Goal: Task Accomplishment & Management: Use online tool/utility

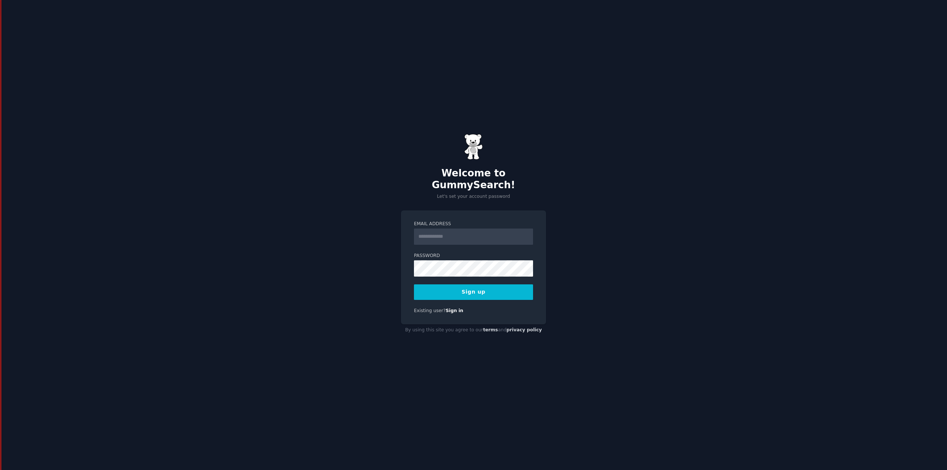
click at [435, 229] on input "Email Address" at bounding box center [473, 237] width 119 height 16
type input "**********"
click at [569, 177] on div "**********" at bounding box center [473, 235] width 947 height 470
click at [414, 284] on button "Sign up" at bounding box center [473, 292] width 119 height 16
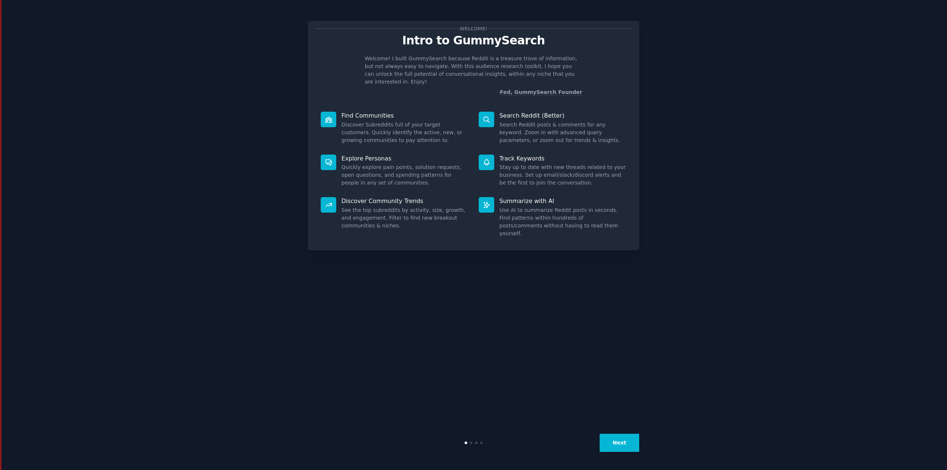
click at [627, 444] on button "Next" at bounding box center [619, 443] width 40 height 18
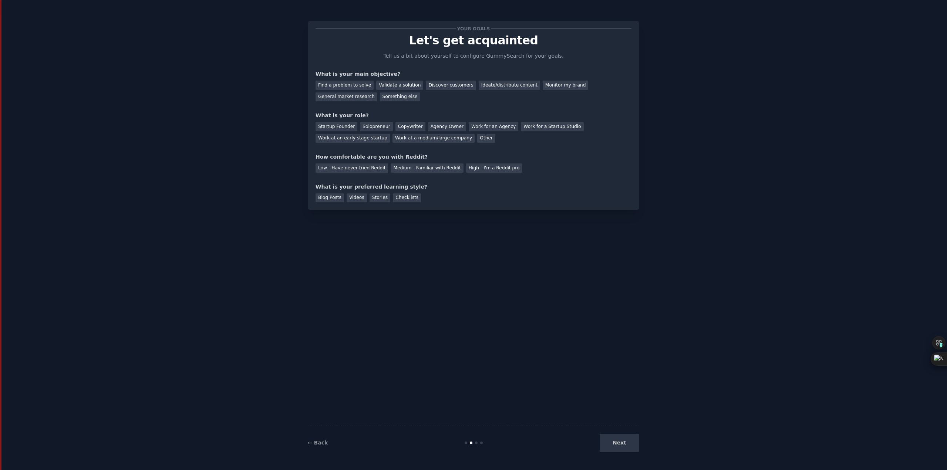
click at [627, 444] on div "Next" at bounding box center [583, 443] width 111 height 18
click at [616, 442] on div "Next" at bounding box center [583, 443] width 111 height 18
click at [392, 138] on div "Work at a medium/large company" at bounding box center [433, 138] width 82 height 9
click at [379, 87] on div "Validate a solution" at bounding box center [399, 85] width 47 height 9
click at [430, 86] on div "Discover customers" at bounding box center [451, 85] width 50 height 9
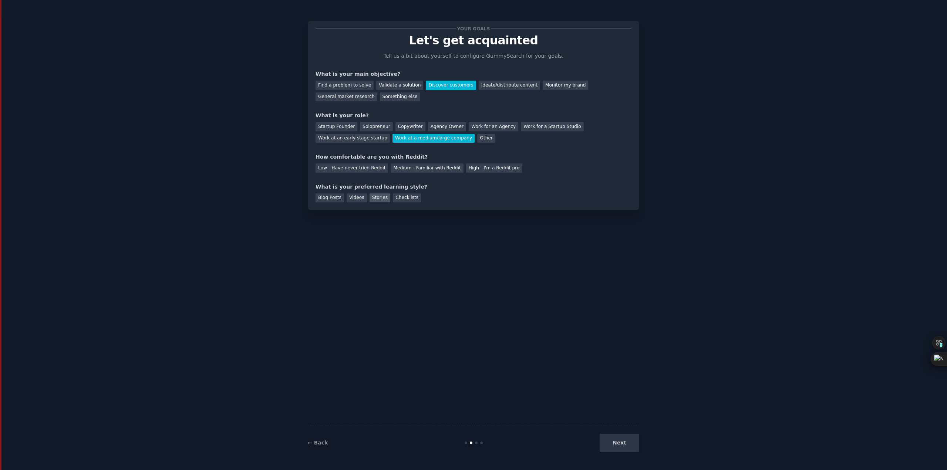
click at [373, 197] on div "Stories" at bounding box center [379, 197] width 21 height 9
click at [618, 438] on div "Next" at bounding box center [583, 443] width 111 height 18
click at [500, 234] on div "Your goals Let's get acquainted Tell us a bit about yourself to configure Gummy…" at bounding box center [473, 234] width 331 height 449
click at [622, 443] on div "Next" at bounding box center [583, 443] width 111 height 18
click at [415, 170] on div "Medium - Familiar with Reddit" at bounding box center [426, 167] width 72 height 9
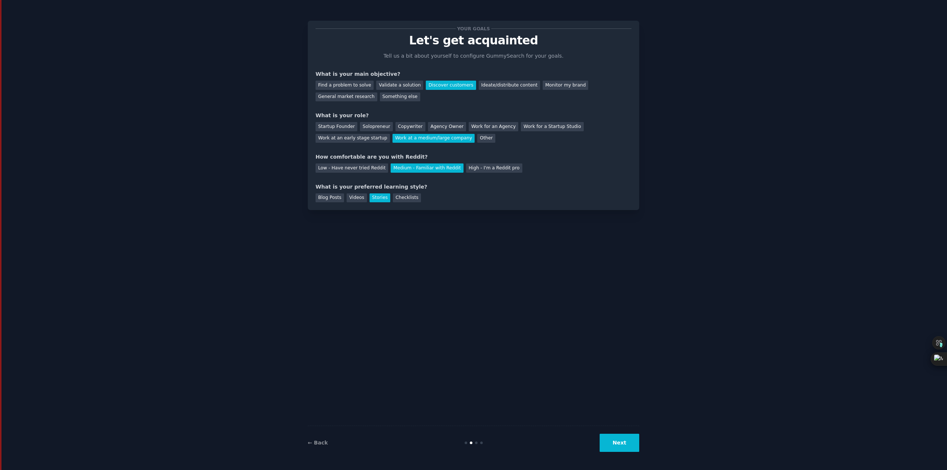
click at [640, 445] on div "Your goals Let's get acquainted Tell us a bit about yourself to configure Gummy…" at bounding box center [473, 234] width 926 height 449
click at [622, 445] on button "Next" at bounding box center [619, 443] width 40 height 18
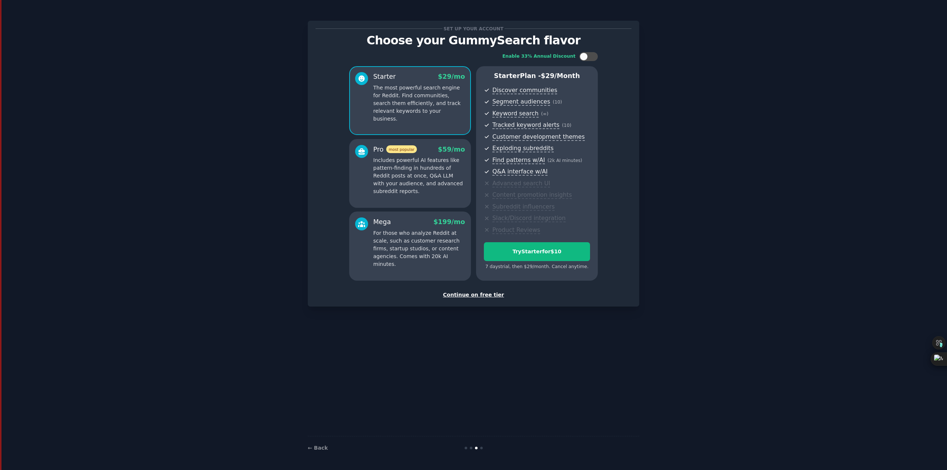
click at [477, 298] on div "Continue on free tier" at bounding box center [473, 295] width 316 height 8
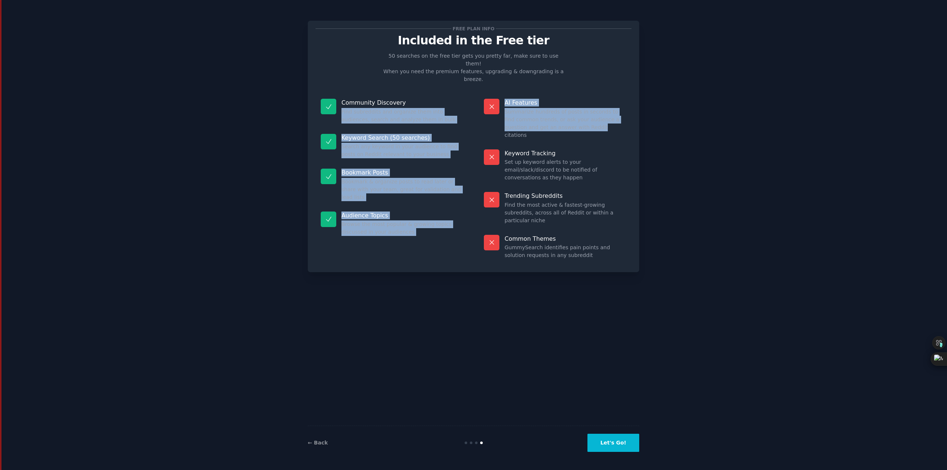
drag, startPoint x: 470, startPoint y: 90, endPoint x: 559, endPoint y: 108, distance: 90.6
click at [563, 109] on div "Community Discovery Find subreddits and organize them into audiences, search an…" at bounding box center [473, 179] width 316 height 171
click at [624, 440] on button "Let's Go!" at bounding box center [613, 443] width 52 height 18
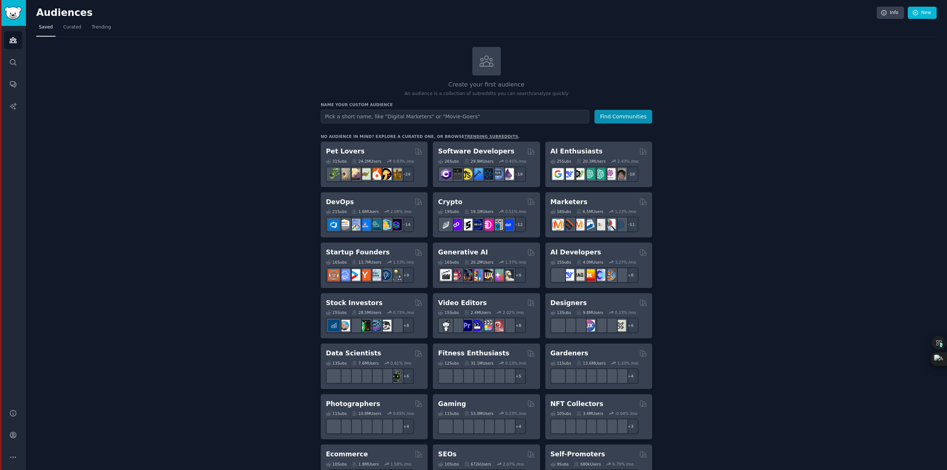
click at [403, 119] on input "text" at bounding box center [455, 117] width 268 height 14
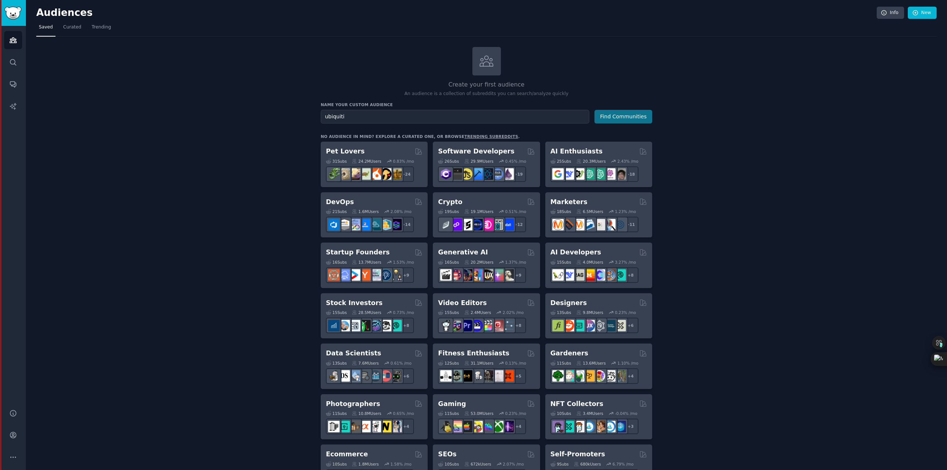
type input "ubiquiti"
click at [606, 119] on button "Find Communities" at bounding box center [623, 117] width 58 height 14
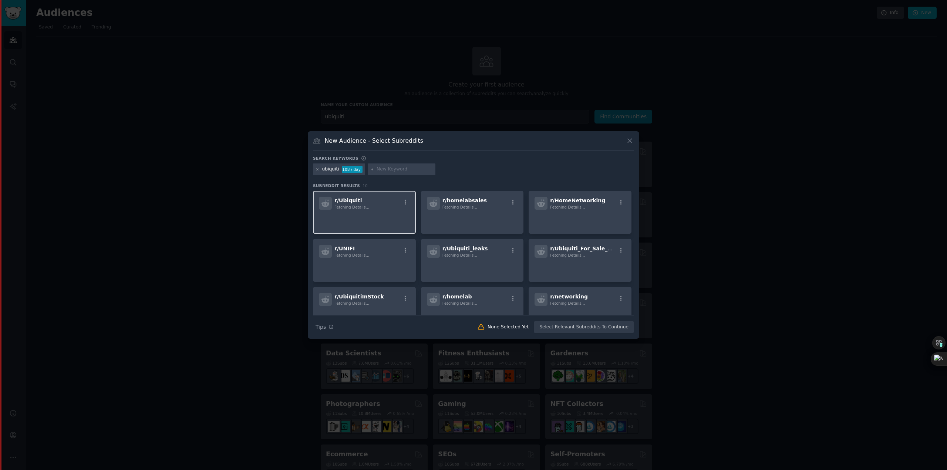
click at [363, 212] on p at bounding box center [364, 220] width 91 height 16
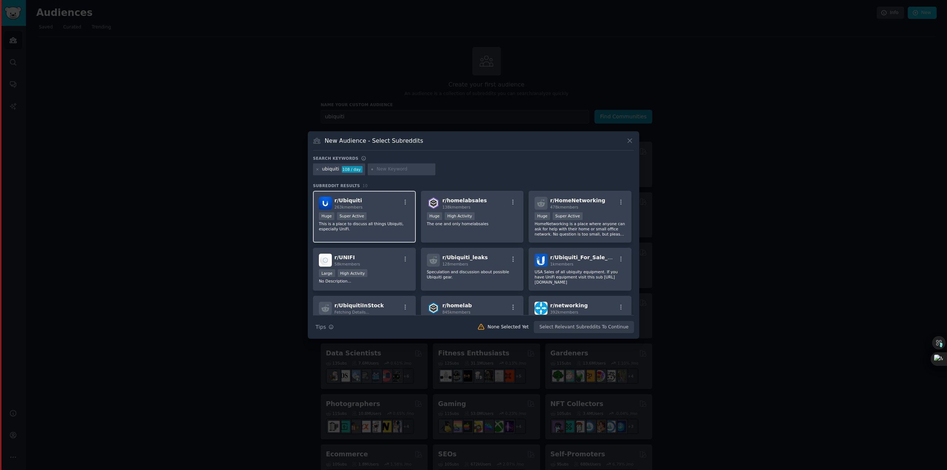
click at [385, 205] on div "r/ Ubiquiti 263k members" at bounding box center [364, 203] width 91 height 13
click at [631, 140] on icon at bounding box center [630, 141] width 8 height 8
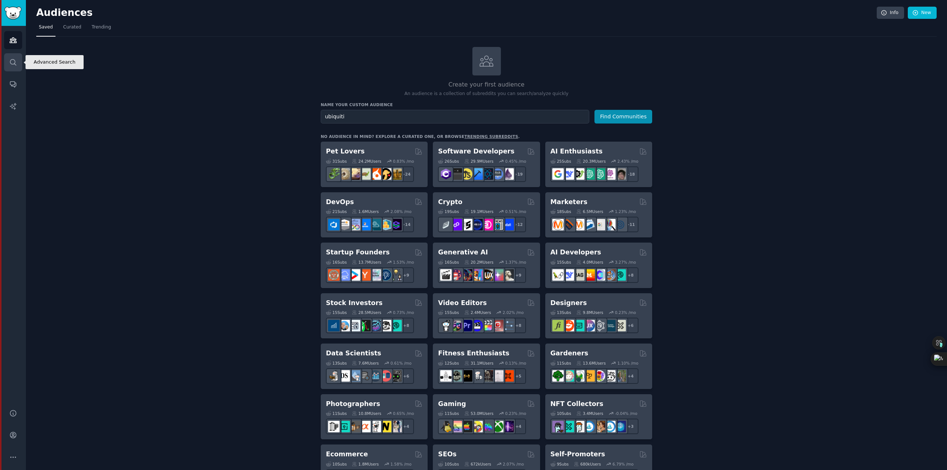
click at [13, 61] on icon "Sidebar" at bounding box center [13, 62] width 8 height 8
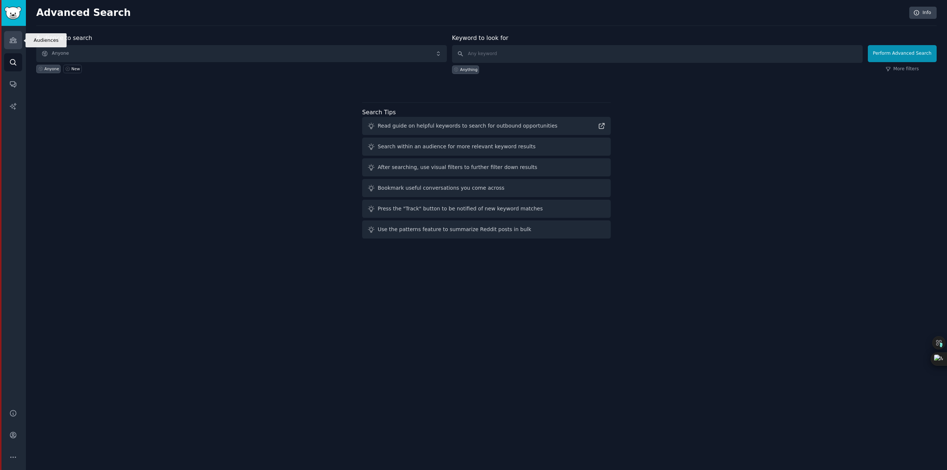
click at [16, 40] on icon "Sidebar" at bounding box center [13, 40] width 8 height 8
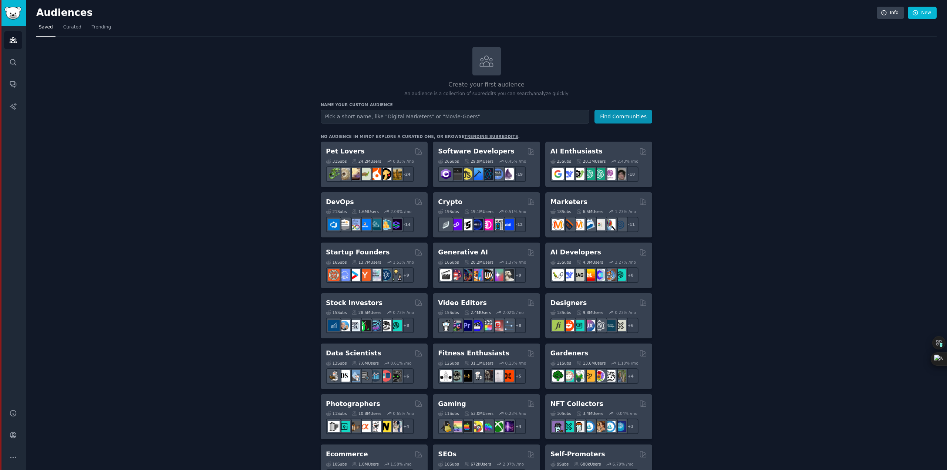
click at [664, 53] on div "Create your first audience An audience is a collection of subreddits you can se…" at bounding box center [486, 449] width 900 height 805
click at [79, 29] on link "Curated" at bounding box center [72, 28] width 23 height 15
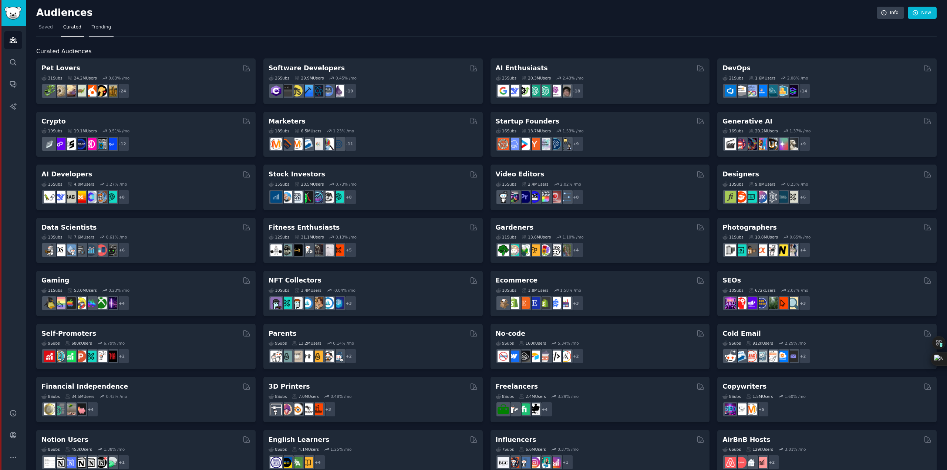
click at [93, 30] on span "Trending" at bounding box center [101, 27] width 19 height 7
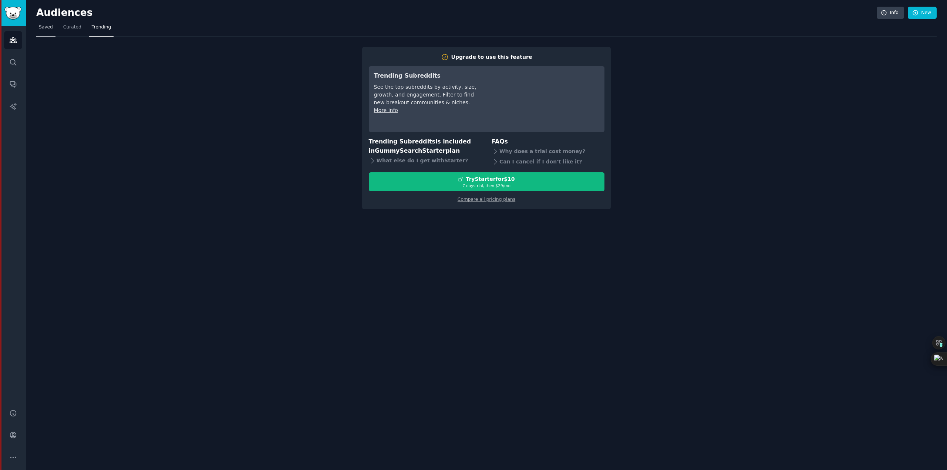
click at [45, 29] on span "Saved" at bounding box center [46, 27] width 14 height 7
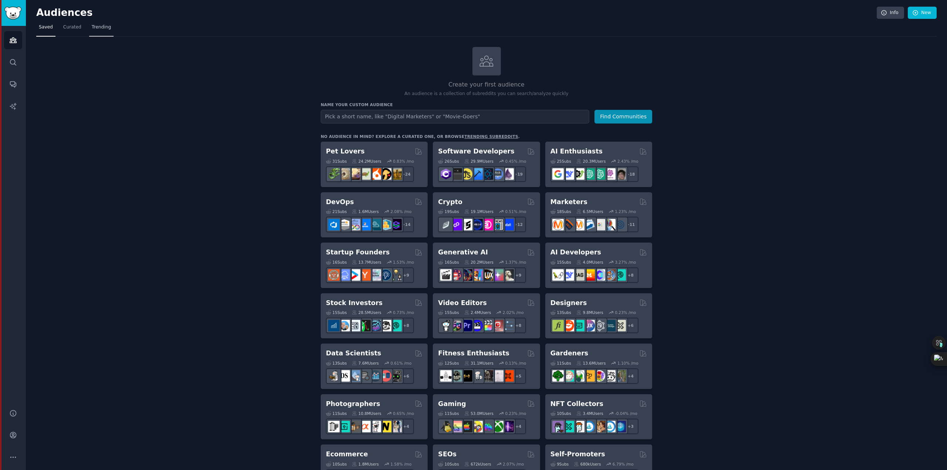
click at [94, 27] on span "Trending" at bounding box center [101, 27] width 19 height 7
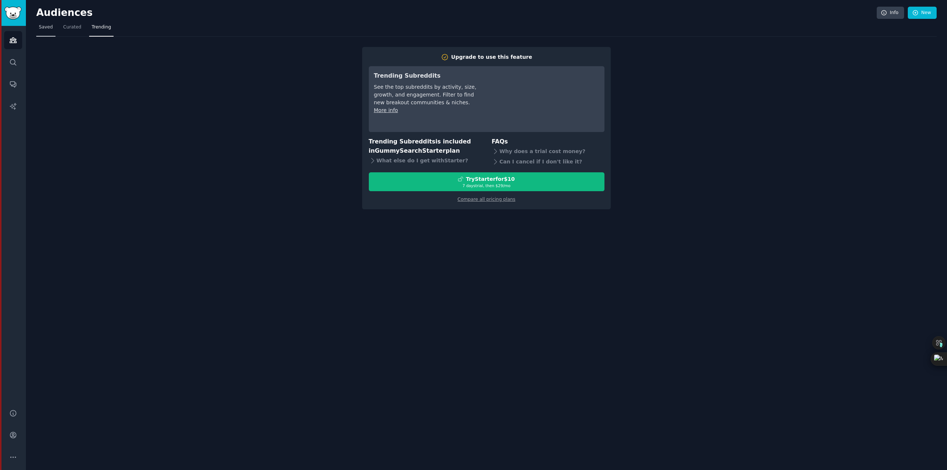
click at [44, 26] on span "Saved" at bounding box center [46, 27] width 14 height 7
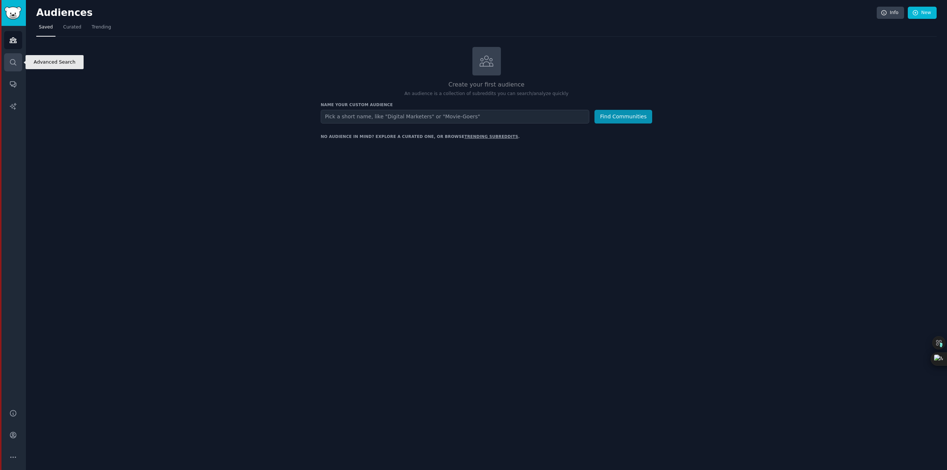
click at [16, 64] on icon "Sidebar" at bounding box center [13, 62] width 8 height 8
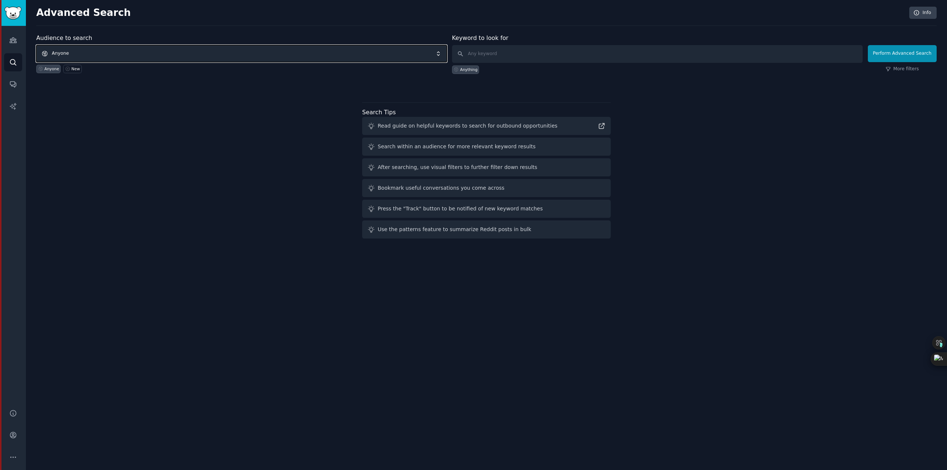
click at [95, 52] on span "Anyone" at bounding box center [241, 53] width 410 height 17
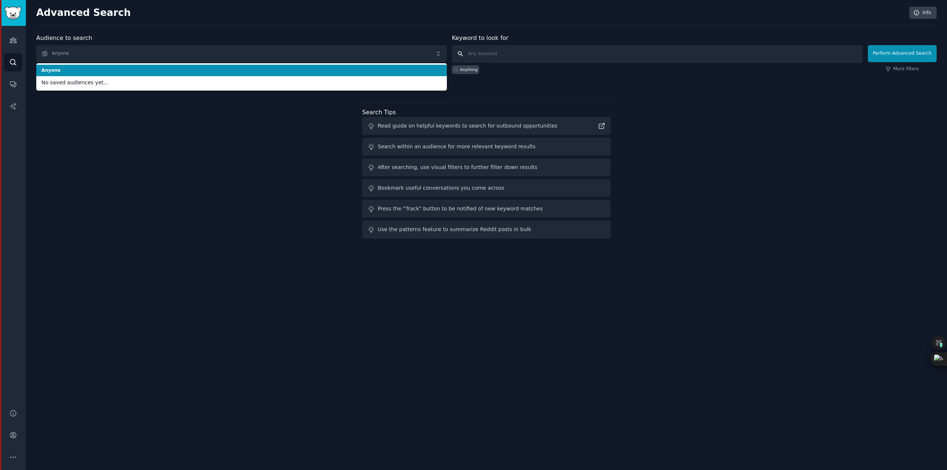
click at [490, 61] on input "text" at bounding box center [657, 54] width 410 height 18
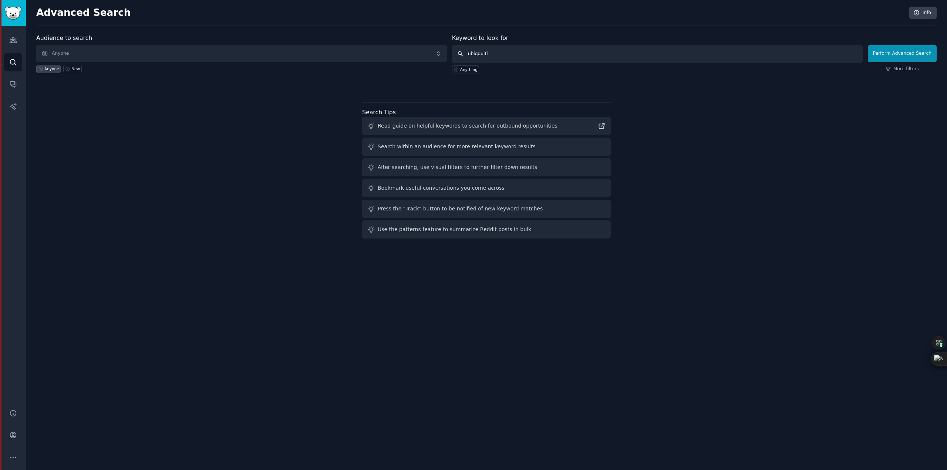
drag, startPoint x: 496, startPoint y: 54, endPoint x: 283, endPoint y: 24, distance: 214.7
click at [290, 27] on div "Advanced Search Info Audience to search Anyone Anyone New Keyword to look for u…" at bounding box center [486, 235] width 921 height 470
type input "ubiquiti"
click at [754, 55] on input "ubiquiti" at bounding box center [657, 54] width 410 height 18
click button "Perform Advanced Search" at bounding box center [902, 53] width 69 height 17
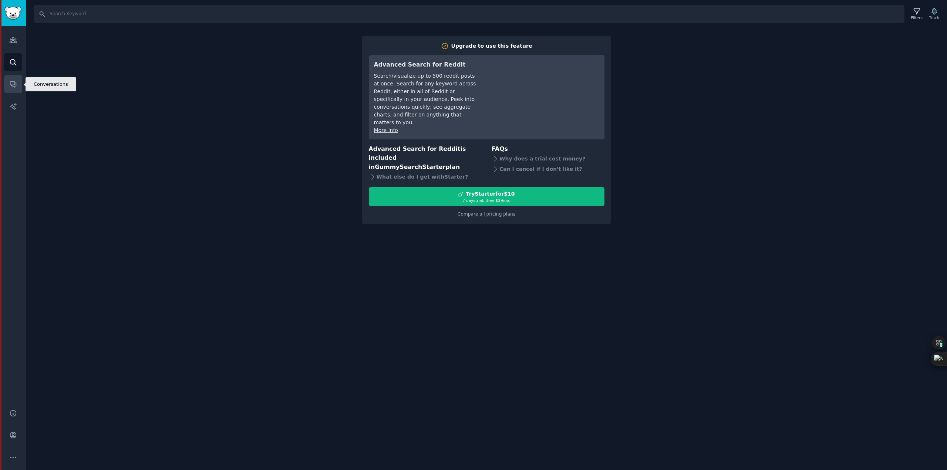
click at [11, 88] on link "Conversations" at bounding box center [13, 84] width 18 height 18
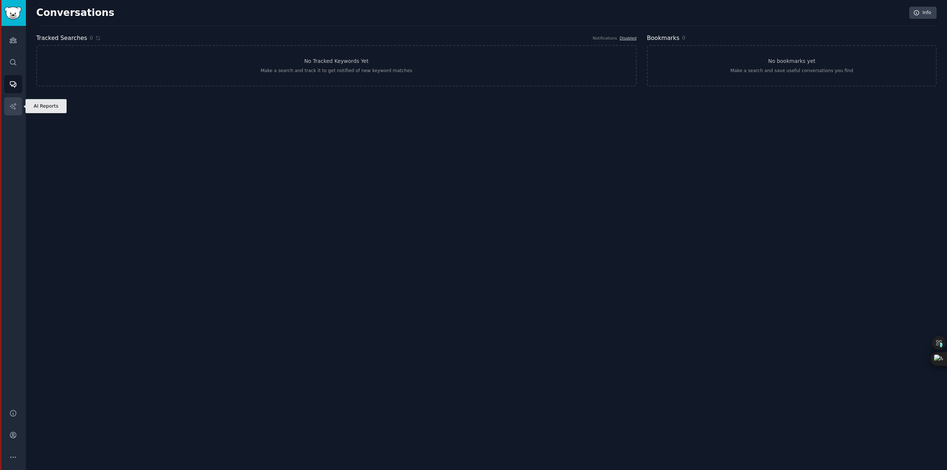
click at [15, 108] on icon "Sidebar" at bounding box center [13, 106] width 8 height 8
click at [9, 43] on icon "Sidebar" at bounding box center [13, 40] width 8 height 8
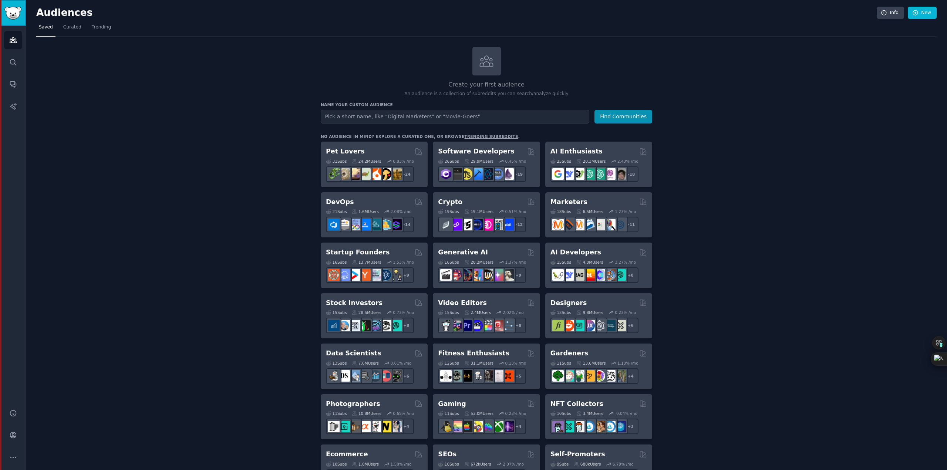
click at [16, 19] on img "Sidebar" at bounding box center [12, 13] width 17 height 13
click at [15, 10] on img "Sidebar" at bounding box center [12, 13] width 17 height 13
click at [914, 13] on icon at bounding box center [915, 13] width 7 height 7
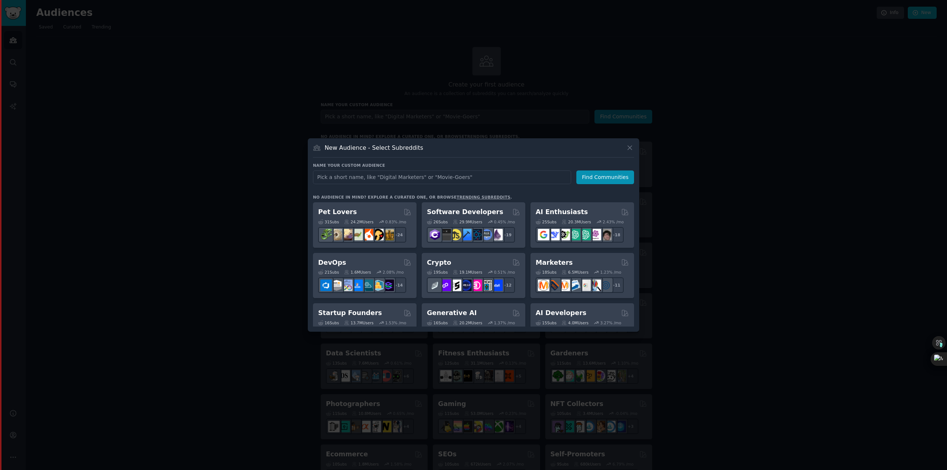
click at [450, 175] on input "text" at bounding box center [442, 177] width 258 height 14
click at [628, 149] on icon at bounding box center [630, 148] width 4 height 4
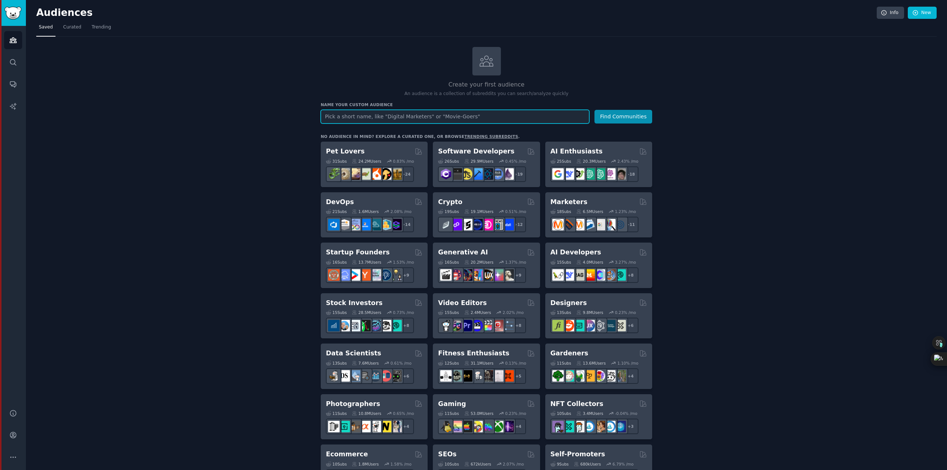
click at [391, 119] on input "text" at bounding box center [455, 117] width 268 height 14
type input "ubiquiti"
click at [619, 112] on button "Find Communities" at bounding box center [623, 117] width 58 height 14
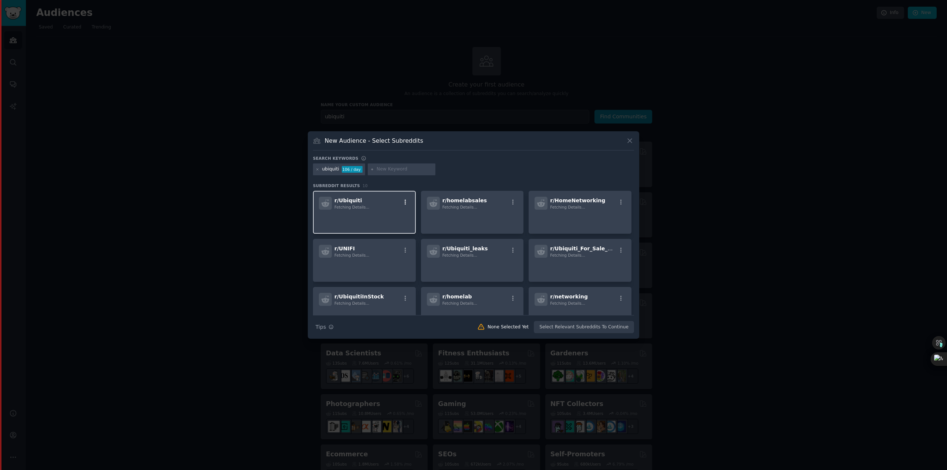
click at [402, 200] on icon "button" at bounding box center [405, 202] width 7 height 7
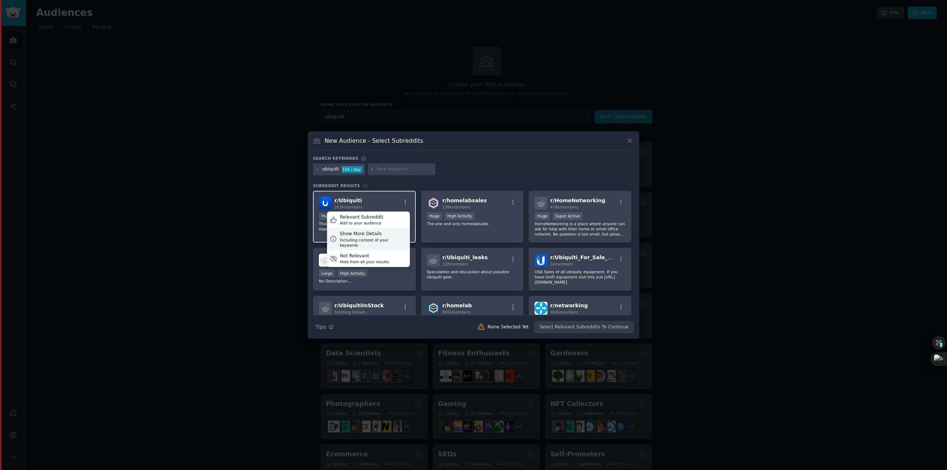
click at [373, 240] on div "Including context of your keywords" at bounding box center [372, 242] width 67 height 10
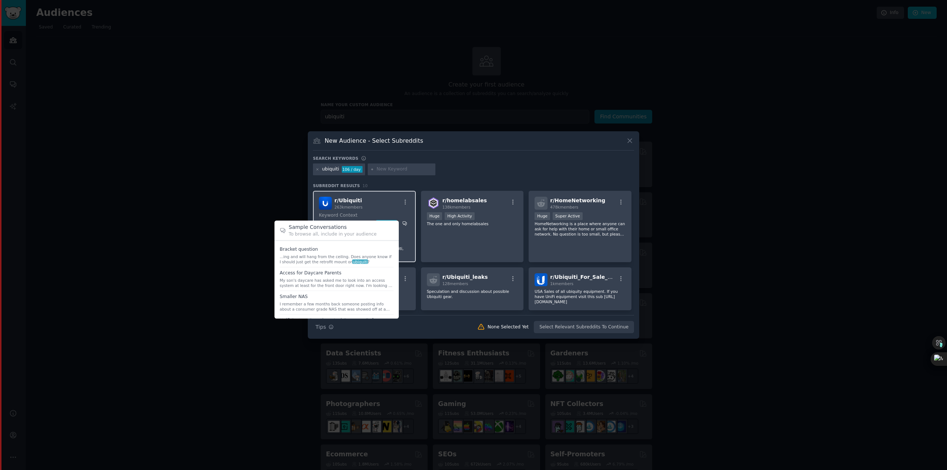
click at [405, 225] on icon at bounding box center [404, 223] width 4 height 4
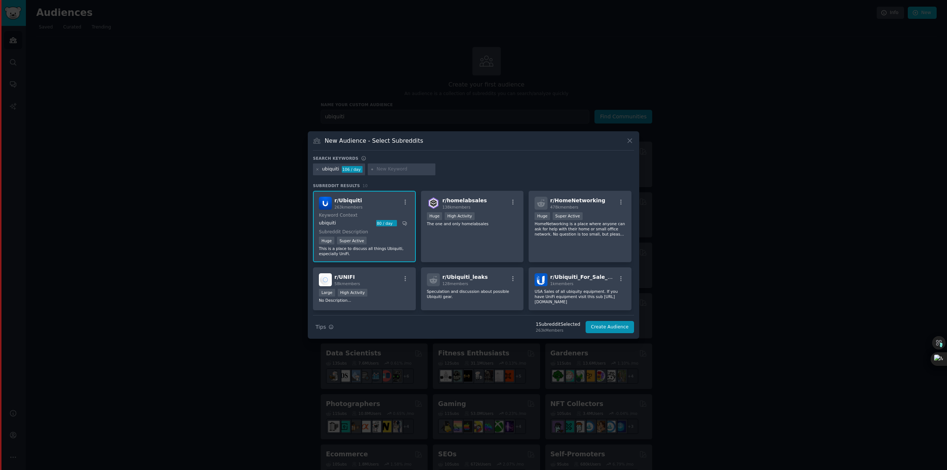
click at [360, 205] on div "r/ Ubiquiti 263k members" at bounding box center [364, 203] width 91 height 13
click at [344, 199] on span "r/ Ubiquiti" at bounding box center [348, 200] width 28 height 6
click at [328, 200] on img at bounding box center [325, 203] width 13 height 13
drag, startPoint x: 337, startPoint y: 202, endPoint x: 328, endPoint y: 205, distance: 9.4
click at [328, 205] on img at bounding box center [325, 203] width 13 height 13
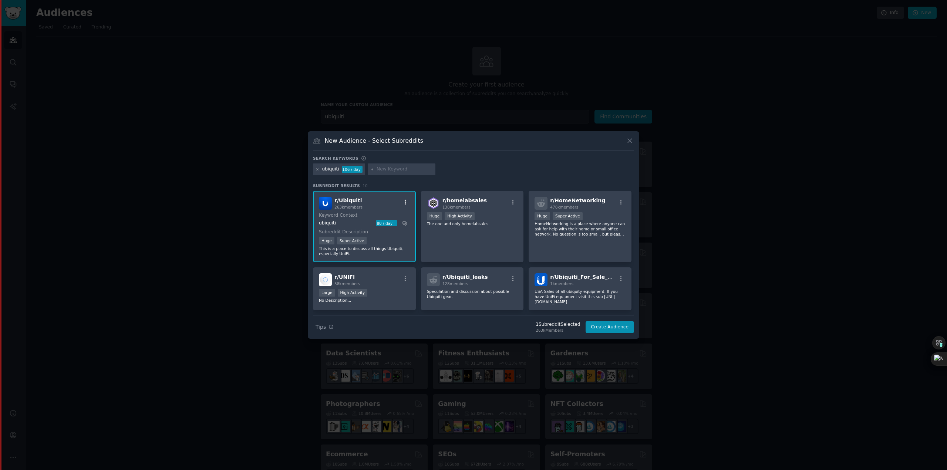
click at [407, 205] on icon "button" at bounding box center [405, 202] width 7 height 7
click at [382, 218] on div "Relevant Subreddit Add to your audience" at bounding box center [368, 220] width 83 height 17
click at [381, 212] on div "r/ Ubiquiti 263k members Keyword Context ubiquiti 80 / day Subreddit Descriptio…" at bounding box center [364, 226] width 103 height 71
click at [598, 329] on div "Search Tips Tips None Selected Yet Select Relevant Subreddits To Continue" at bounding box center [473, 324] width 321 height 18
click at [331, 168] on div "ubiquiti" at bounding box center [330, 169] width 17 height 7
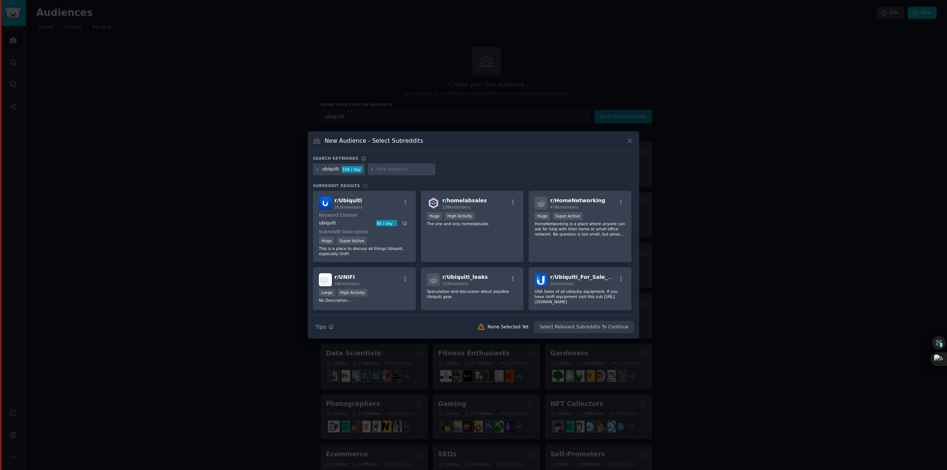
click at [315, 169] on div "ubiquiti 106 / day" at bounding box center [339, 169] width 52 height 12
click at [318, 170] on icon at bounding box center [318, 169] width 2 height 2
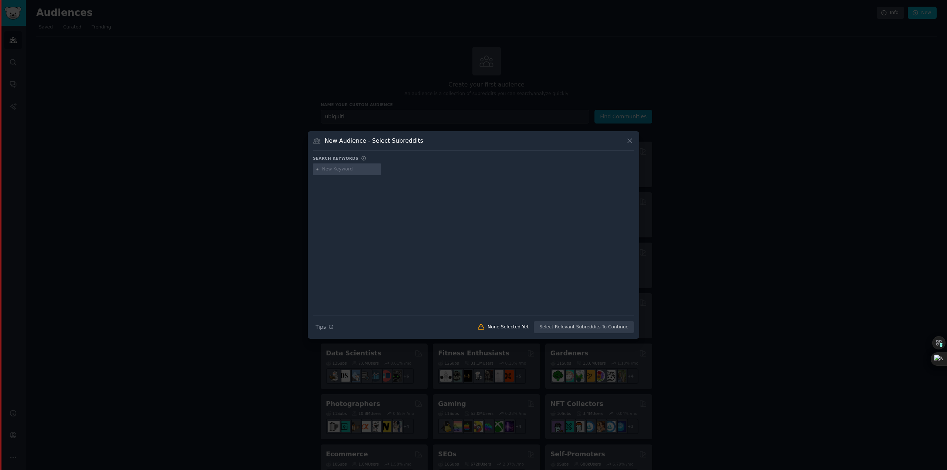
click at [336, 169] on input "text" at bounding box center [350, 169] width 56 height 7
type input "ubiquiti"
click at [349, 170] on input "ubiquiti" at bounding box center [350, 169] width 56 height 7
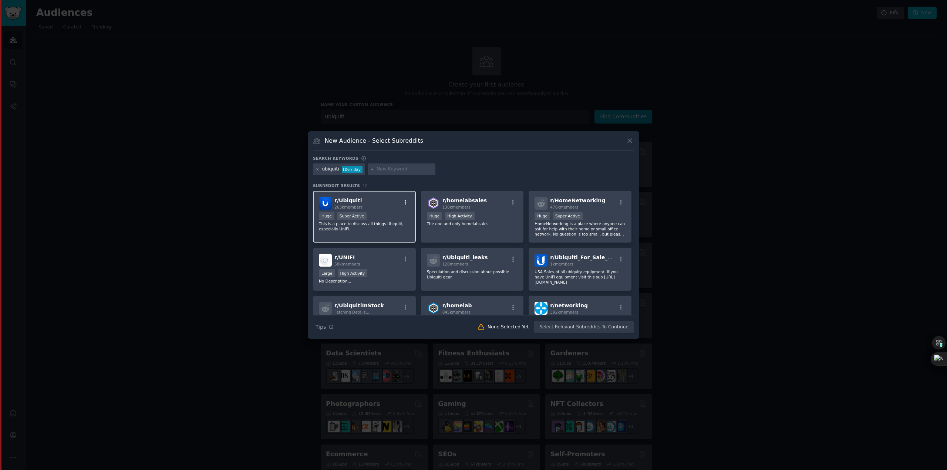
click at [406, 201] on icon "button" at bounding box center [405, 202] width 7 height 7
click at [382, 197] on div "r/ Ubiquiti 263k members Relevant Subreddit Add to your audience Show More Deta…" at bounding box center [364, 203] width 91 height 13
click at [616, 325] on button "Create Audience" at bounding box center [609, 327] width 49 height 13
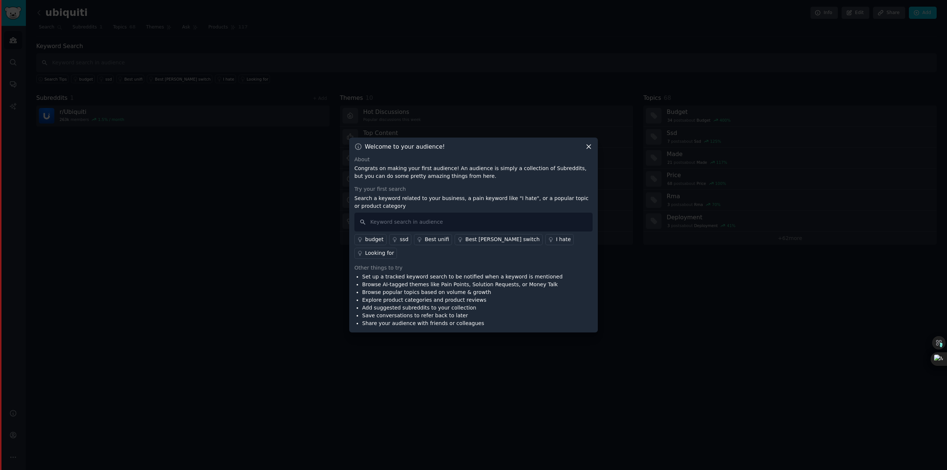
click at [589, 151] on icon at bounding box center [589, 147] width 8 height 8
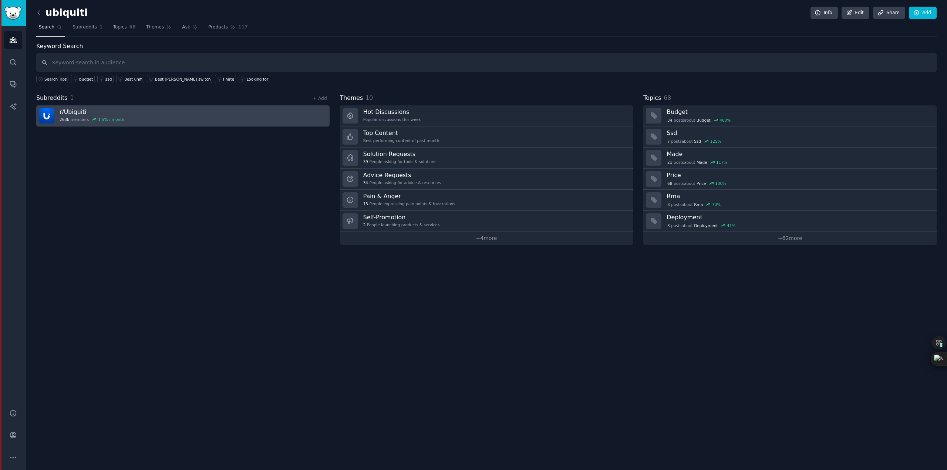
click at [117, 116] on div "r/ Ubiquiti 263k members 1.5 % / month" at bounding box center [92, 116] width 65 height 16
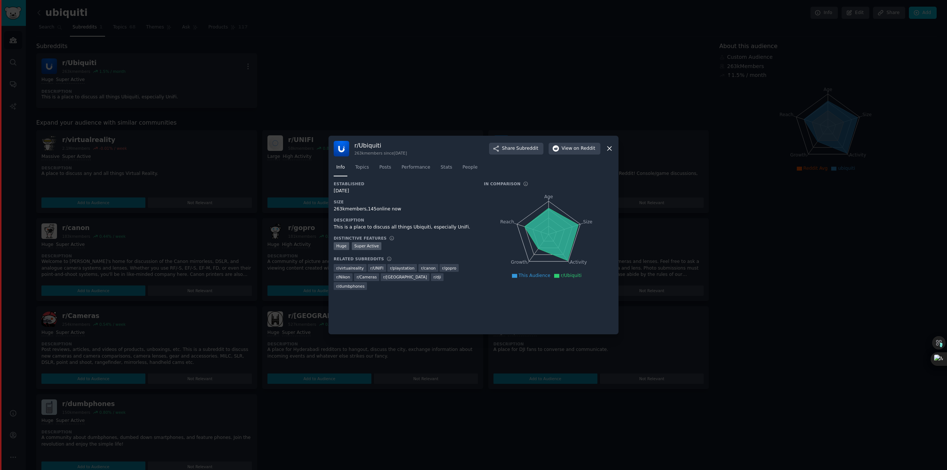
click at [609, 149] on icon at bounding box center [609, 149] width 4 height 4
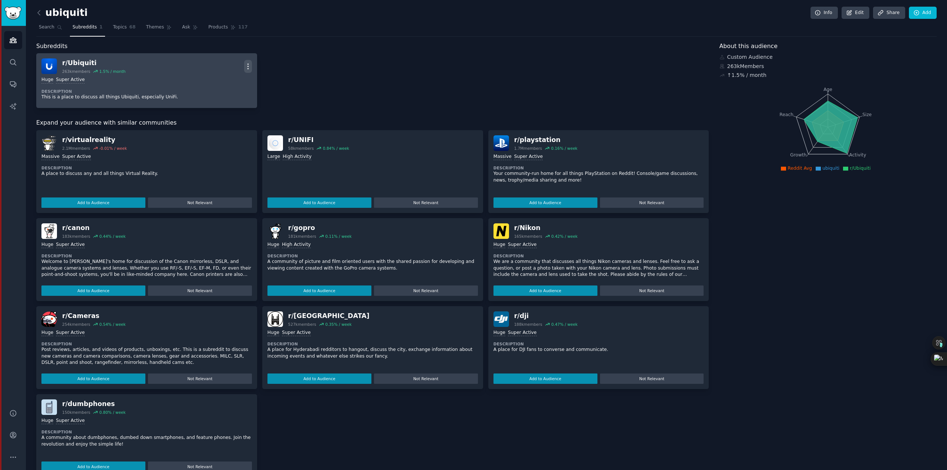
click at [248, 65] on icon "button" at bounding box center [248, 66] width 8 height 8
click at [229, 67] on link "View" at bounding box center [218, 69] width 44 height 16
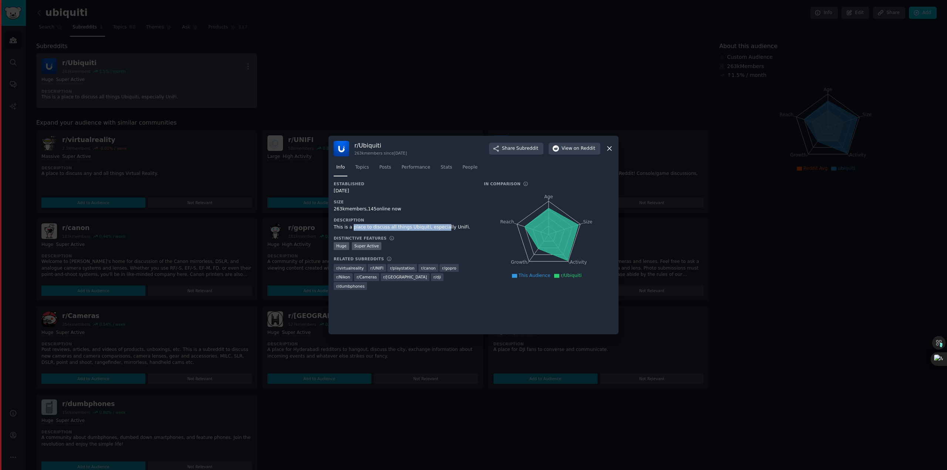
drag, startPoint x: 412, startPoint y: 229, endPoint x: 438, endPoint y: 229, distance: 26.3
click at [438, 229] on div "This is a place to discuss all things Ubiquiti, especially UniFi." at bounding box center [404, 227] width 140 height 7
click at [357, 168] on span "Topics" at bounding box center [362, 167] width 14 height 7
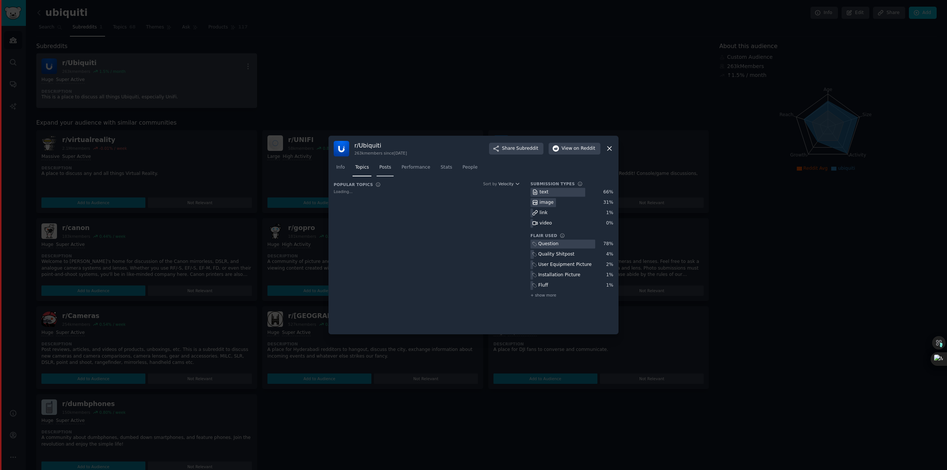
click at [383, 168] on span "Posts" at bounding box center [385, 167] width 12 height 7
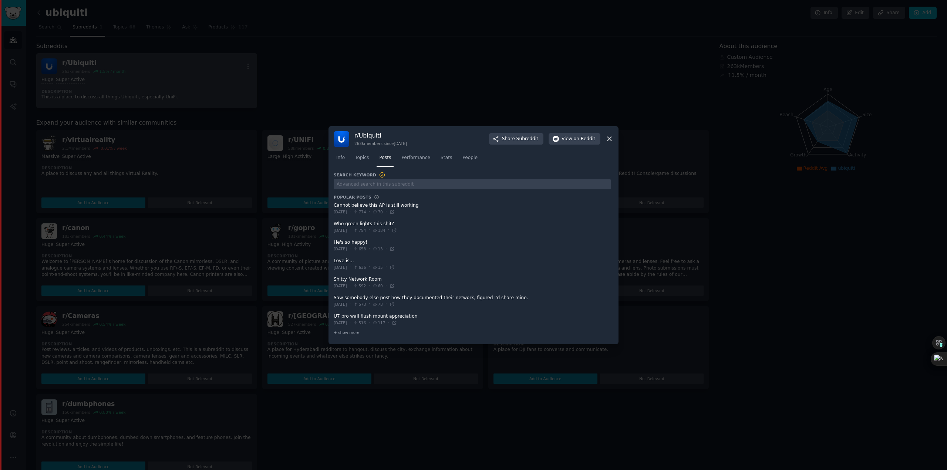
click at [380, 224] on span at bounding box center [472, 227] width 277 height 18
click at [385, 230] on span "184" at bounding box center [378, 230] width 13 height 5
click at [397, 231] on icon at bounding box center [394, 230] width 5 height 5
click at [488, 252] on span at bounding box center [472, 246] width 277 height 18
click at [418, 159] on span "Performance" at bounding box center [415, 158] width 29 height 7
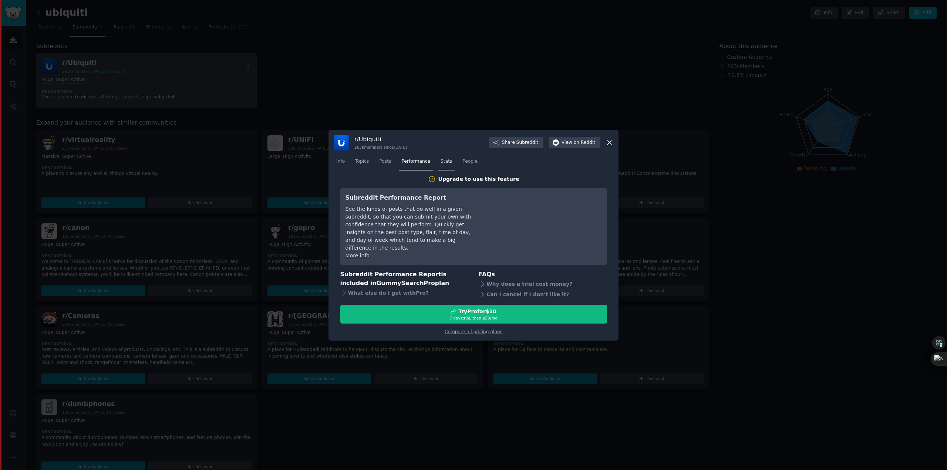
click at [440, 165] on span "Stats" at bounding box center [445, 161] width 11 height 7
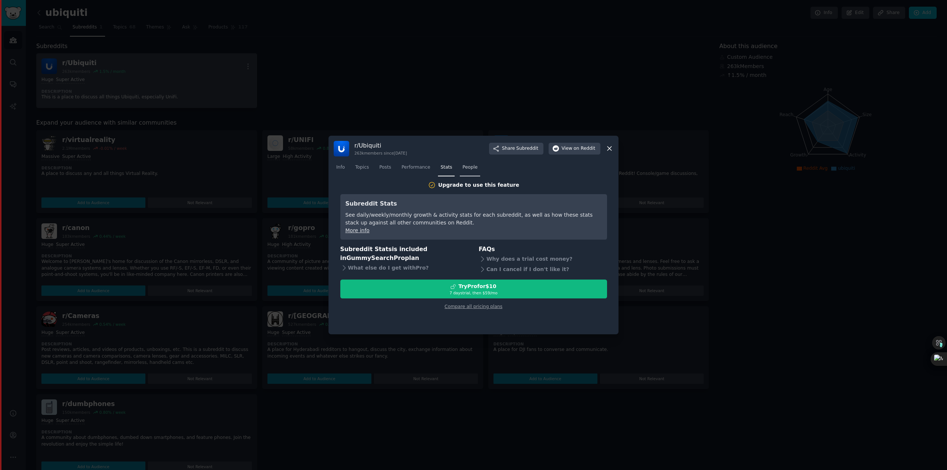
click at [466, 165] on span "People" at bounding box center [469, 167] width 15 height 7
click at [368, 168] on link "Topics" at bounding box center [361, 169] width 19 height 15
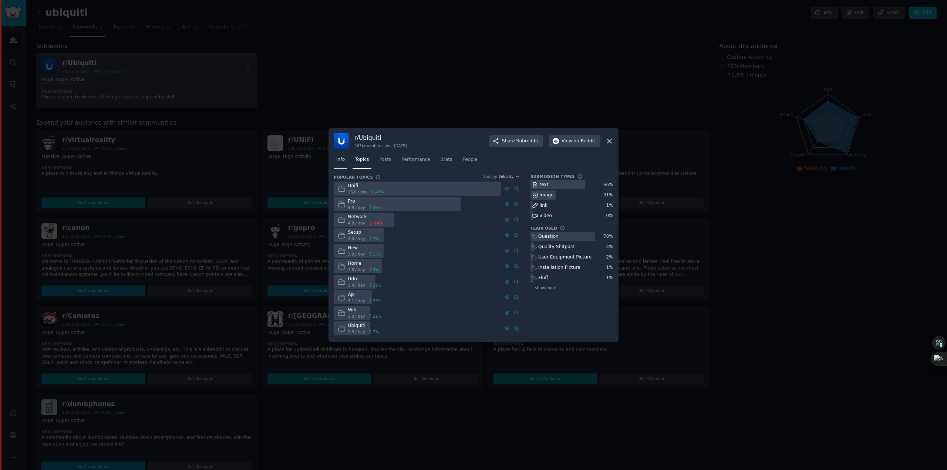
click at [342, 159] on span "Info" at bounding box center [340, 159] width 9 height 7
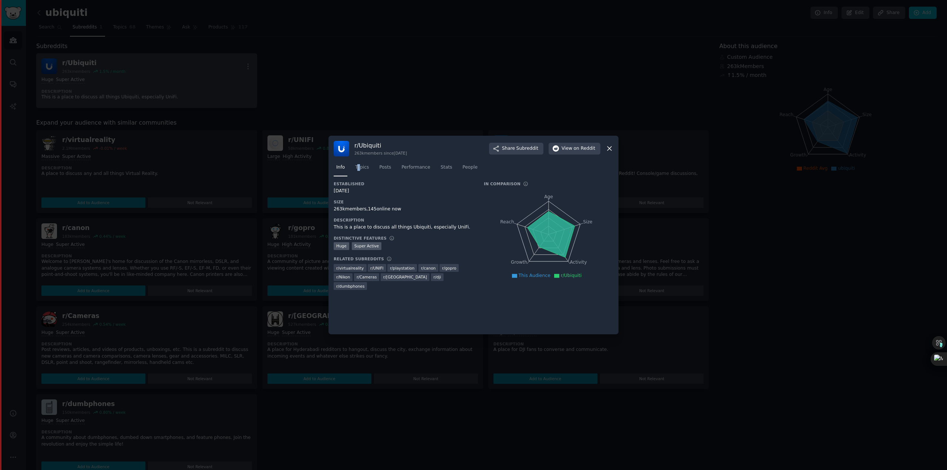
click at [359, 160] on div "Info Topics Posts Performance Stats People" at bounding box center [474, 168] width 280 height 25
click at [364, 169] on span at bounding box center [363, 171] width 4 height 10
click at [434, 155] on div "r/ Ubiquiti 263k members since [DATE] Share Subreddit View on Reddit" at bounding box center [474, 149] width 280 height 16
click at [365, 170] on span "Topics" at bounding box center [362, 167] width 14 height 7
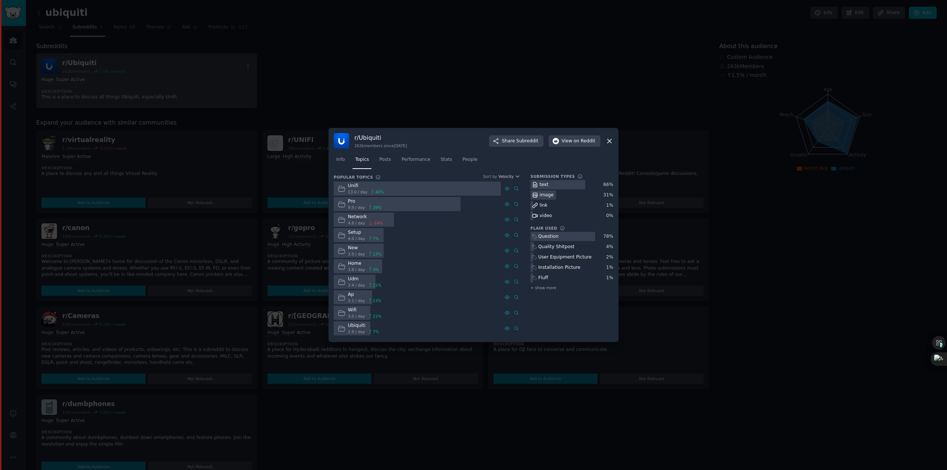
click at [643, 193] on div at bounding box center [473, 235] width 947 height 470
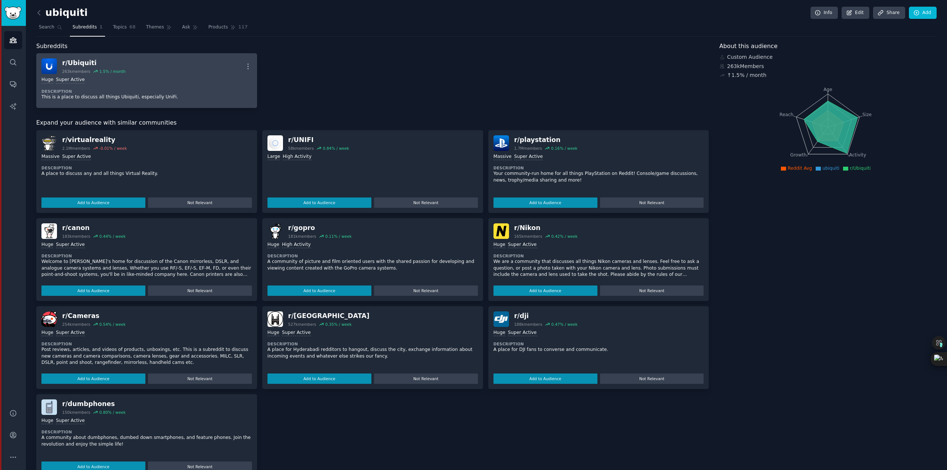
click at [185, 67] on div "r/ Ubiquiti 263k members 1.5 % / month More" at bounding box center [146, 66] width 210 height 16
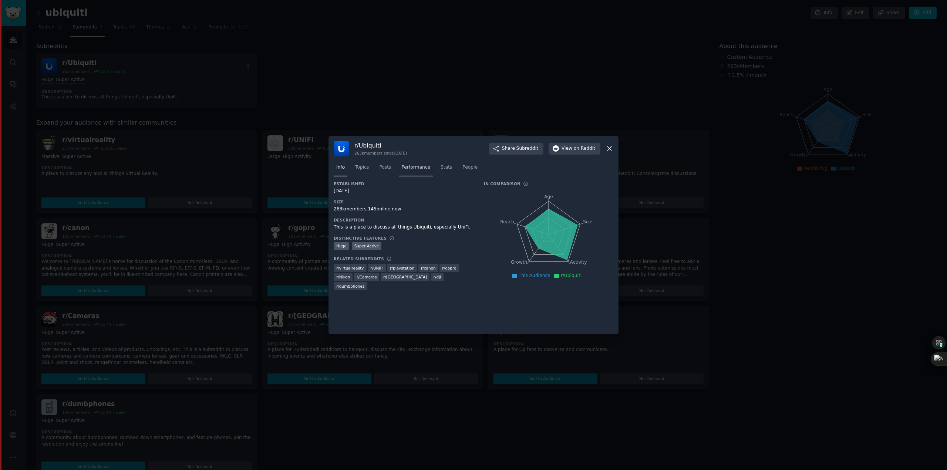
click at [406, 166] on span "Performance" at bounding box center [415, 167] width 29 height 7
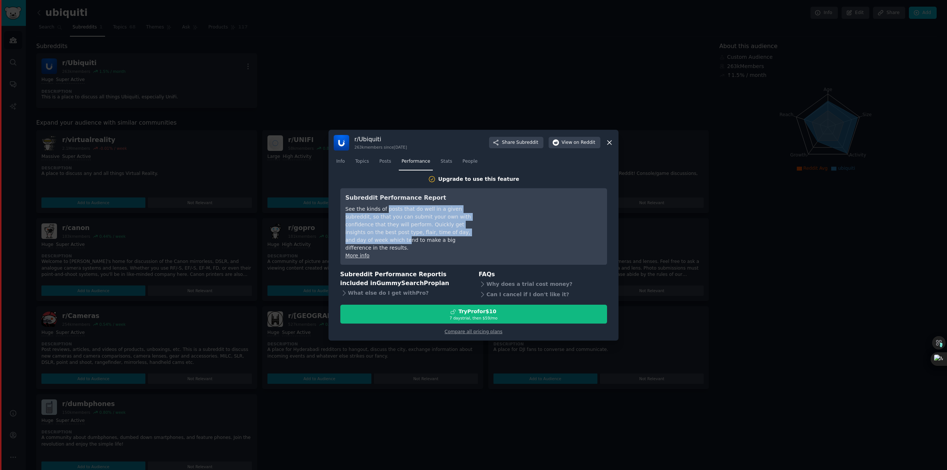
drag, startPoint x: 417, startPoint y: 224, endPoint x: 442, endPoint y: 234, distance: 26.9
click at [442, 234] on div "See the kinds of posts that do well in a given subreddit, so that you can submi…" at bounding box center [412, 228] width 135 height 47
drag, startPoint x: 424, startPoint y: 214, endPoint x: 444, endPoint y: 235, distance: 29.0
click at [444, 235] on div "See the kinds of posts that do well in a given subreddit, so that you can submi…" at bounding box center [412, 228] width 135 height 47
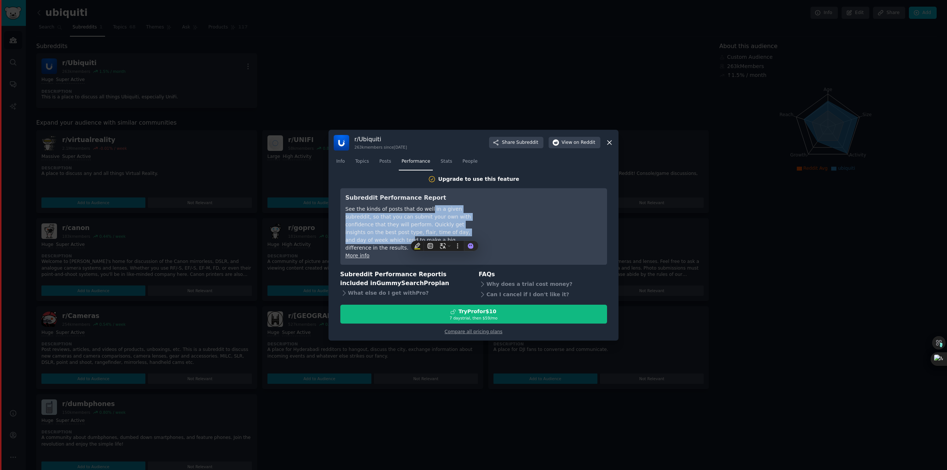
click at [444, 235] on div "See the kinds of posts that do well in a given subreddit, so that you can submi…" at bounding box center [412, 228] width 135 height 47
drag, startPoint x: 426, startPoint y: 210, endPoint x: 450, endPoint y: 238, distance: 36.9
click at [450, 238] on div "See the kinds of posts that do well in a given subreddit, so that you can submi…" at bounding box center [412, 228] width 135 height 47
click at [458, 219] on div "See the kinds of posts that do well in a given subreddit, so that you can submi…" at bounding box center [412, 228] width 135 height 47
click at [361, 289] on div "What else do I get with Pro ?" at bounding box center [404, 293] width 128 height 10
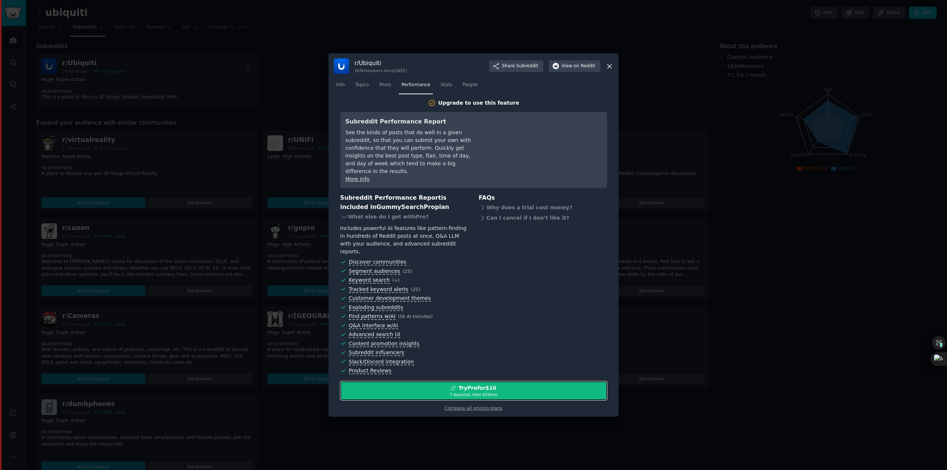
click at [472, 384] on div "Try Pro for $10" at bounding box center [477, 388] width 38 height 8
